Goal: Information Seeking & Learning: Learn about a topic

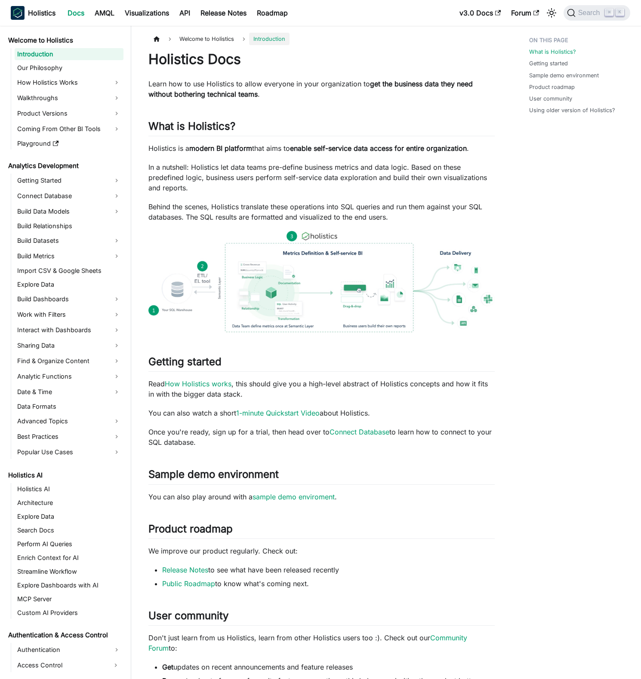
scroll to position [629, 0]
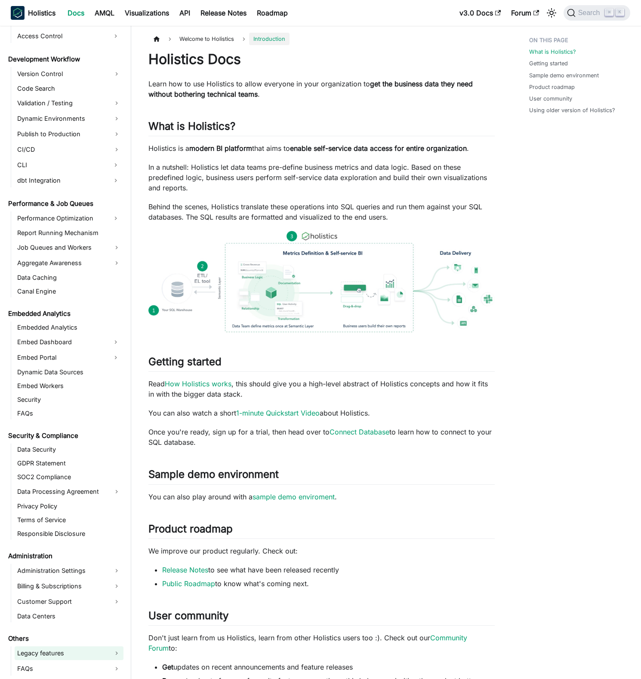
click at [86, 652] on link "Legacy features" at bounding box center [69, 654] width 109 height 14
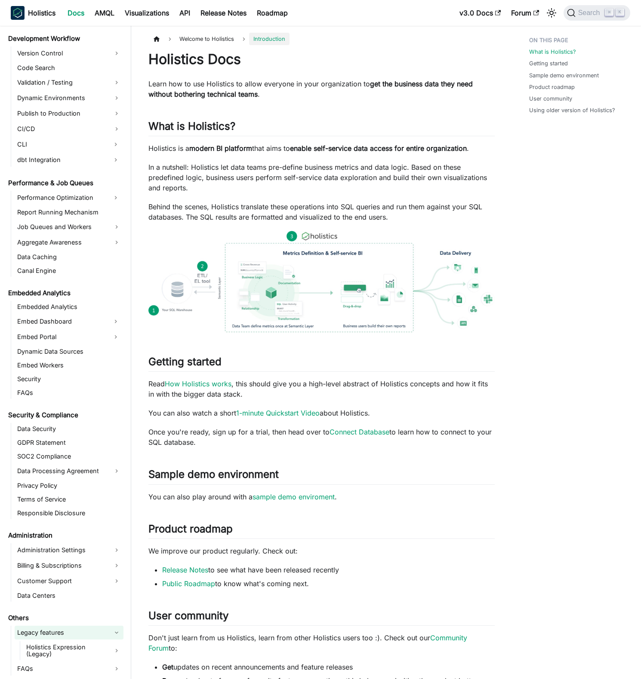
click at [59, 634] on link "Legacy features" at bounding box center [69, 633] width 109 height 14
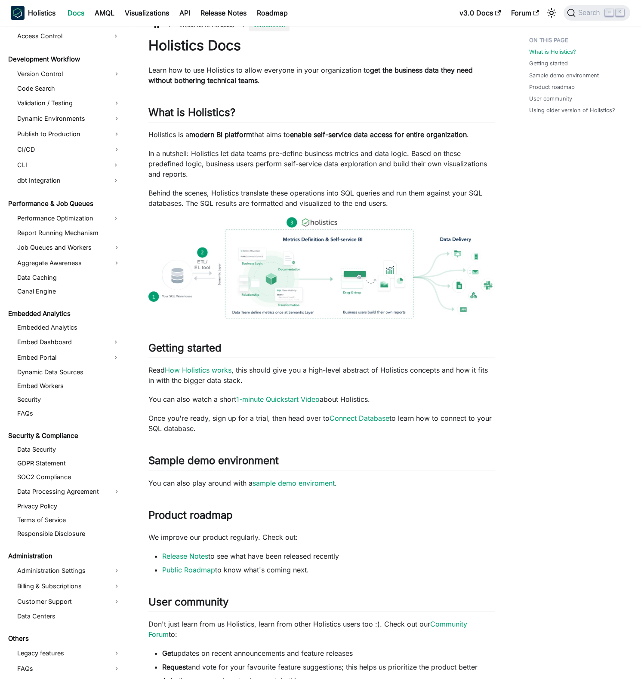
scroll to position [260, 0]
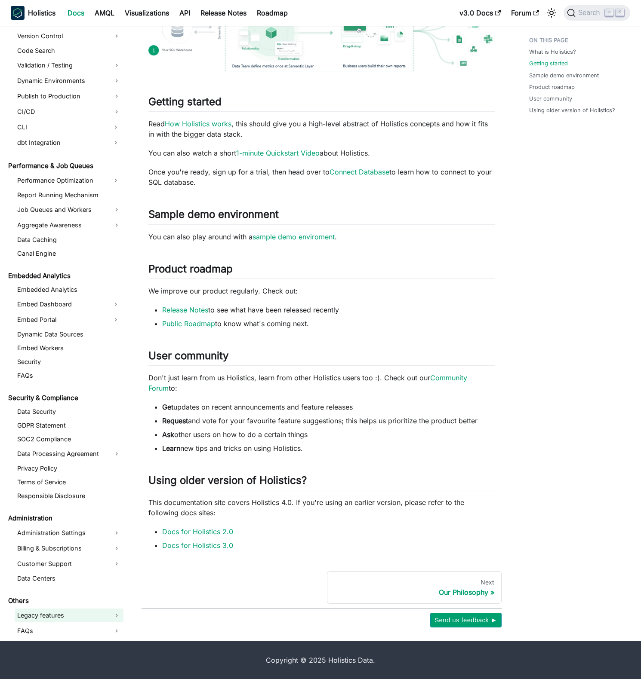
click at [89, 619] on link "Legacy features" at bounding box center [69, 616] width 109 height 14
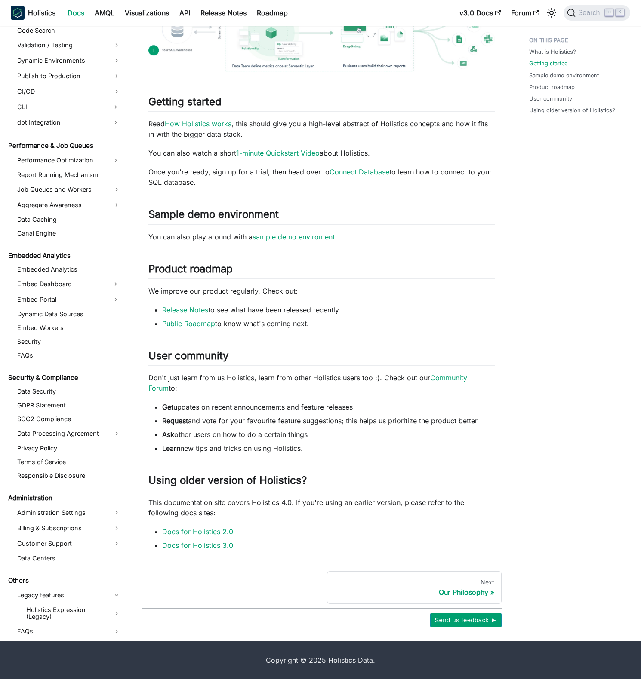
scroll to position [650, 0]
click at [86, 595] on link "Legacy features" at bounding box center [69, 595] width 109 height 14
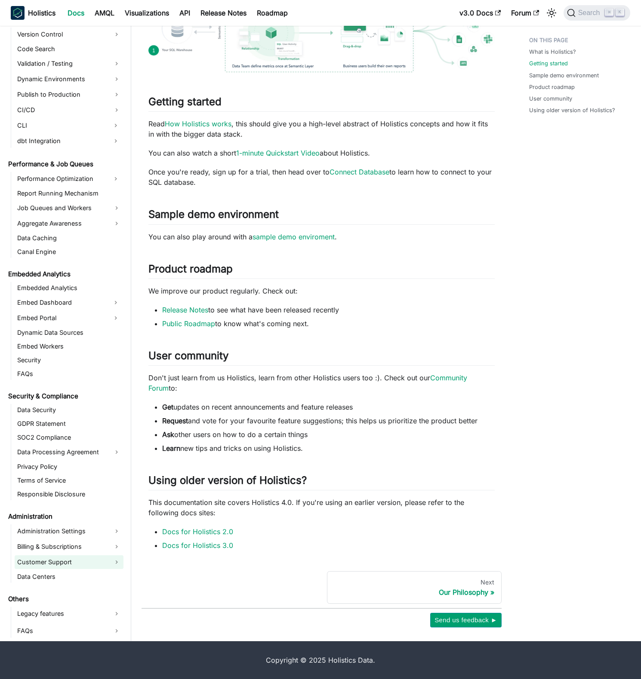
scroll to position [629, 0]
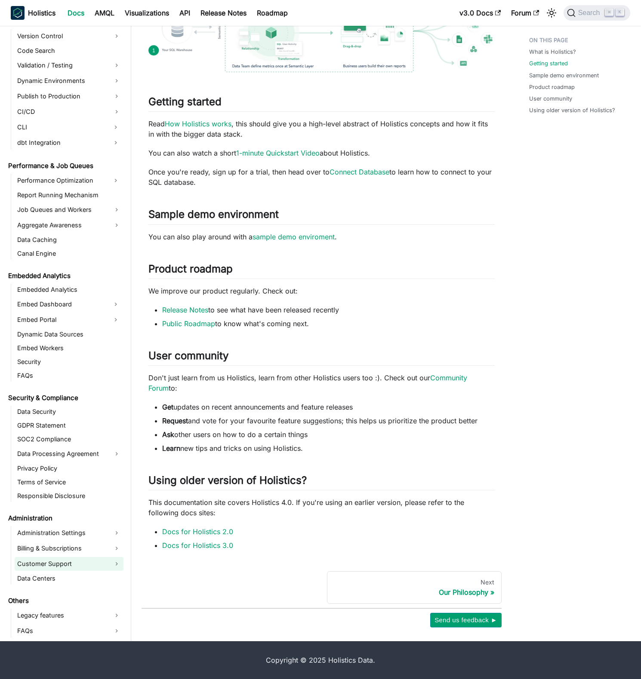
click at [89, 565] on link "Customer Support" at bounding box center [69, 564] width 109 height 14
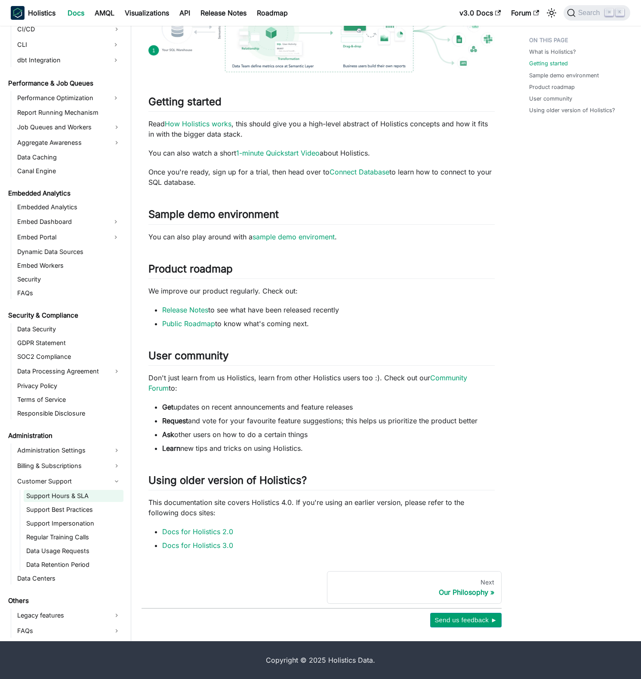
click at [77, 495] on link "Support Hours & SLA" at bounding box center [74, 496] width 100 height 12
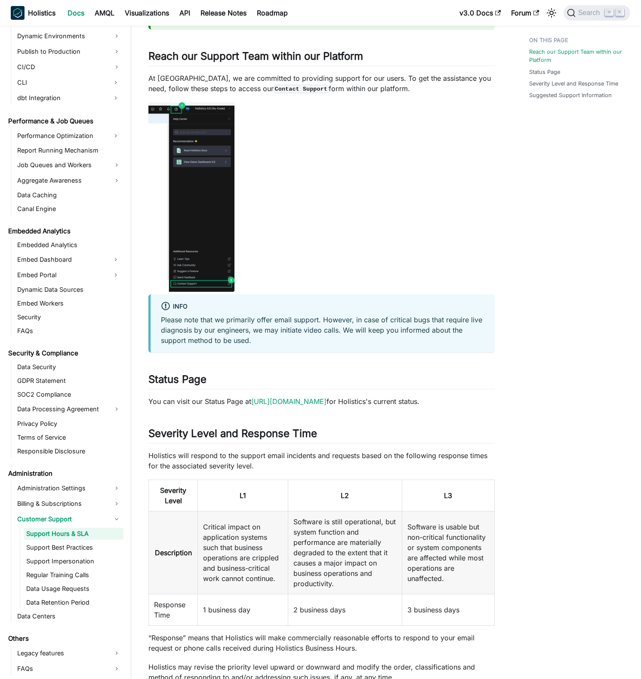
scroll to position [126, 0]
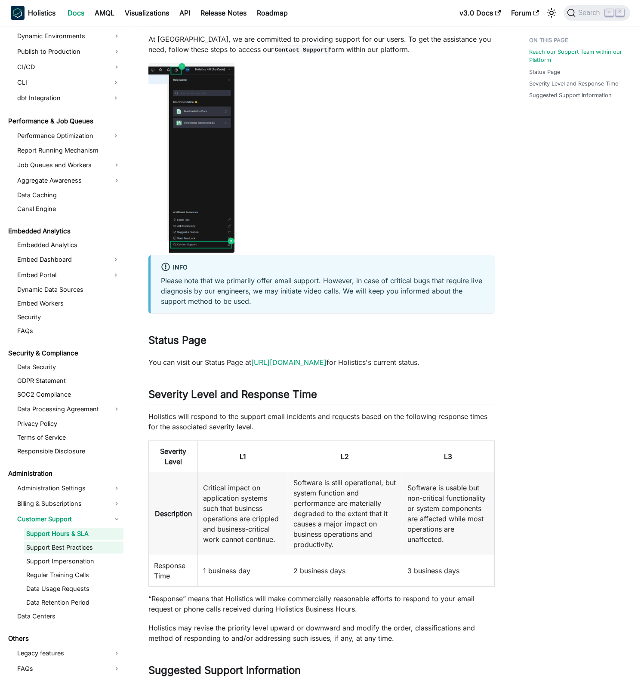
click at [66, 545] on link "Support Best Practices" at bounding box center [74, 548] width 100 height 12
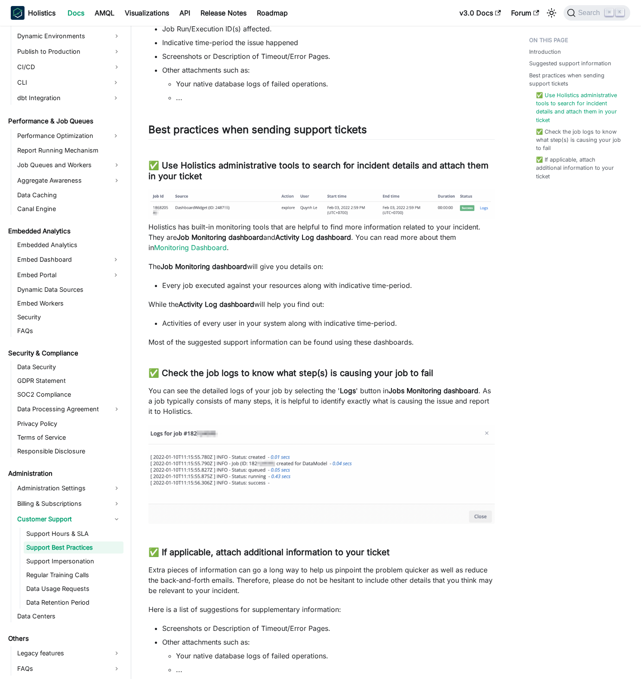
scroll to position [381, 0]
